Goal: Check status

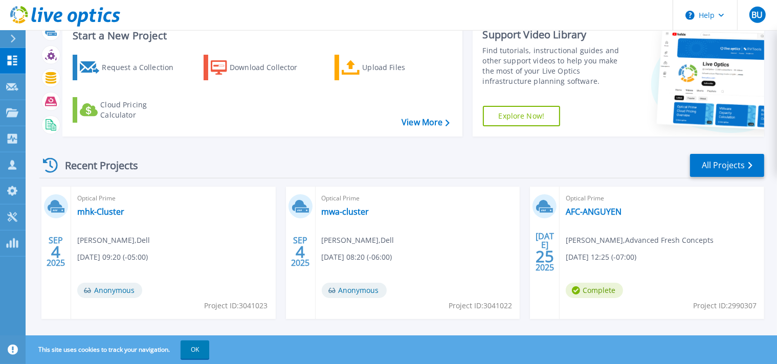
scroll to position [54, 0]
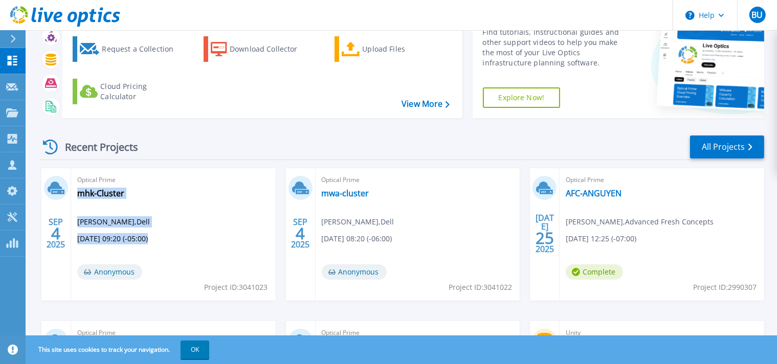
drag, startPoint x: 239, startPoint y: 288, endPoint x: 268, endPoint y: 288, distance: 29.1
click at [268, 288] on div "Optical Prime mhk-Cluster [PERSON_NAME] , Dell [DATE] 09:20 (-05:00) Anonymous …" at bounding box center [173, 234] width 204 height 132
click at [272, 300] on div "Optical Prime mhk-Cluster [PERSON_NAME] , Dell [DATE] 09:20 (-05:00) Anonymous …" at bounding box center [173, 234] width 204 height 132
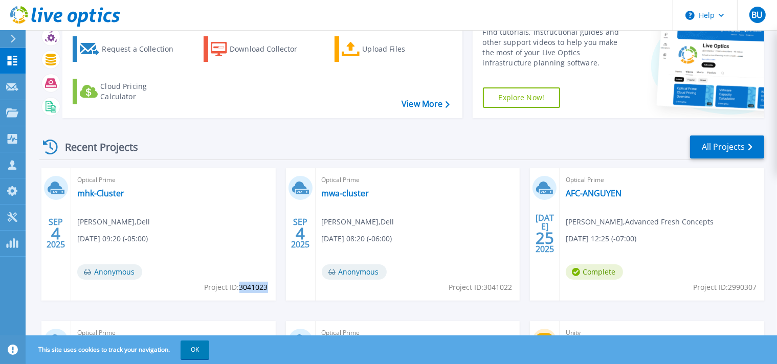
drag, startPoint x: 267, startPoint y: 286, endPoint x: 240, endPoint y: 286, distance: 27.6
click at [240, 286] on span "Project ID: 3041023" at bounding box center [235, 287] width 63 height 11
copy span "3041023"
click at [109, 191] on link "mhk-Cluster" at bounding box center [100, 193] width 47 height 10
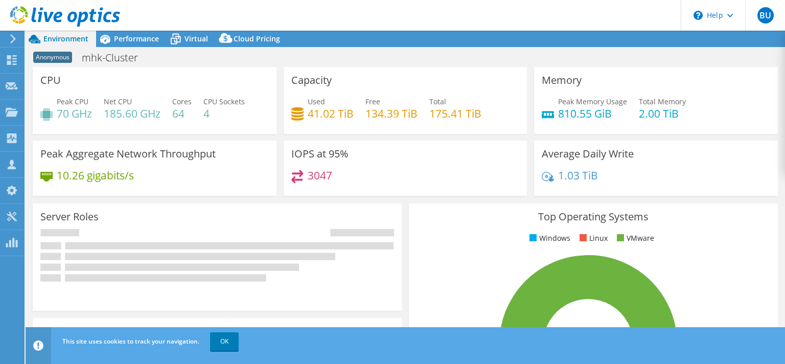
select select "USD"
